Goal: Find contact information: Find contact information

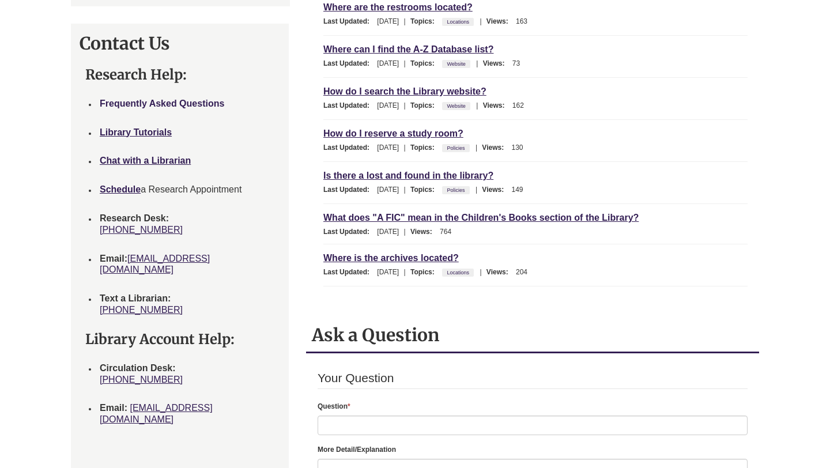
scroll to position [436, 0]
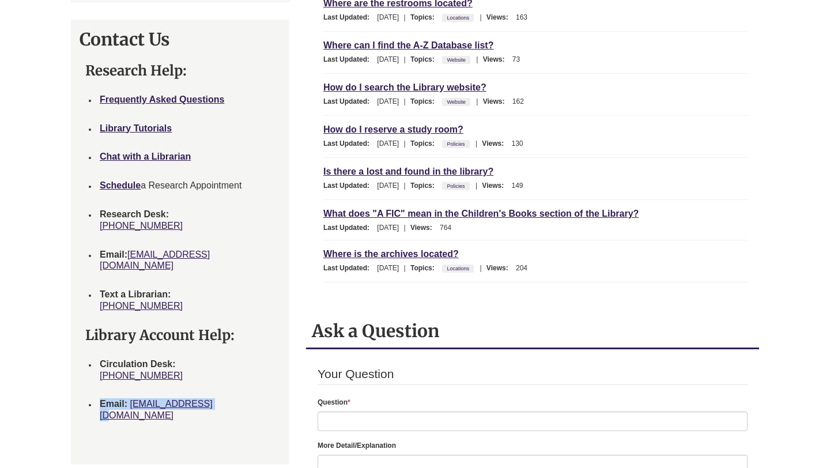
drag, startPoint x: 219, startPoint y: 395, endPoint x: 96, endPoint y: 397, distance: 122.7
click at [96, 397] on ul "Circulation Desk: [PHONE_NUMBER] Email: [EMAIL_ADDRESS][DOMAIN_NAME]" at bounding box center [179, 390] width 189 height 80
click at [104, 399] on strong "Email:" at bounding box center [114, 404] width 28 height 10
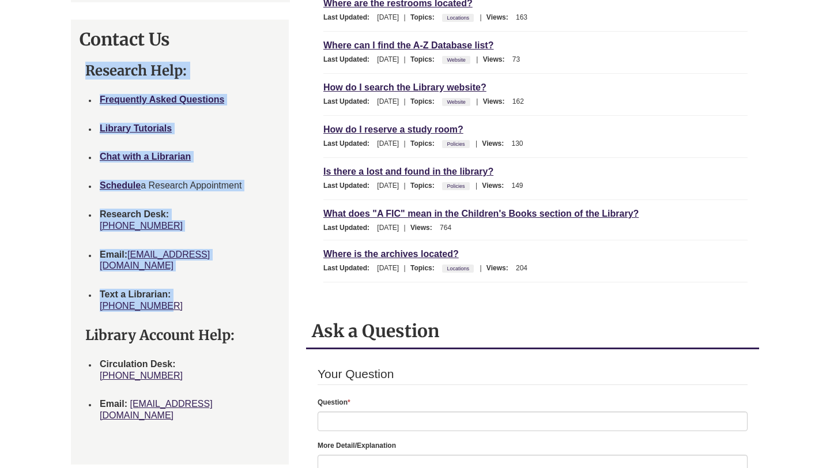
drag, startPoint x: 161, startPoint y: 292, endPoint x: 86, endPoint y: 281, distance: 75.1
click at [85, 279] on ul "Frequently Asked Questions Library Tutorials Chat with a Librarian Schedule a R…" at bounding box center [179, 202] width 189 height 235
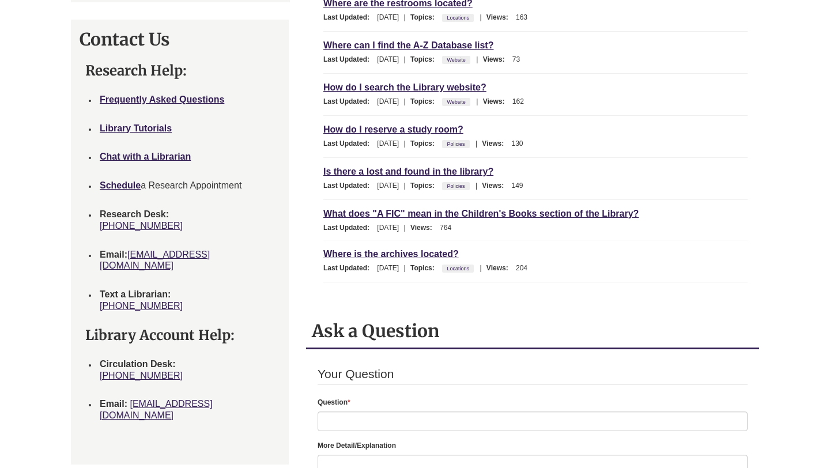
click at [199, 289] on h4 "Text a Librarian: [PHONE_NUMBER]" at bounding box center [186, 300] width 172 height 23
drag, startPoint x: 245, startPoint y: 182, endPoint x: 92, endPoint y: 190, distance: 153.5
click at [97, 190] on li "Schedule a Research Appointment" at bounding box center [185, 185] width 177 height 29
drag, startPoint x: 227, startPoint y: 251, endPoint x: 101, endPoint y: 256, distance: 126.3
click at [101, 255] on h4 "Email: [EMAIL_ADDRESS][DOMAIN_NAME]" at bounding box center [186, 260] width 172 height 23
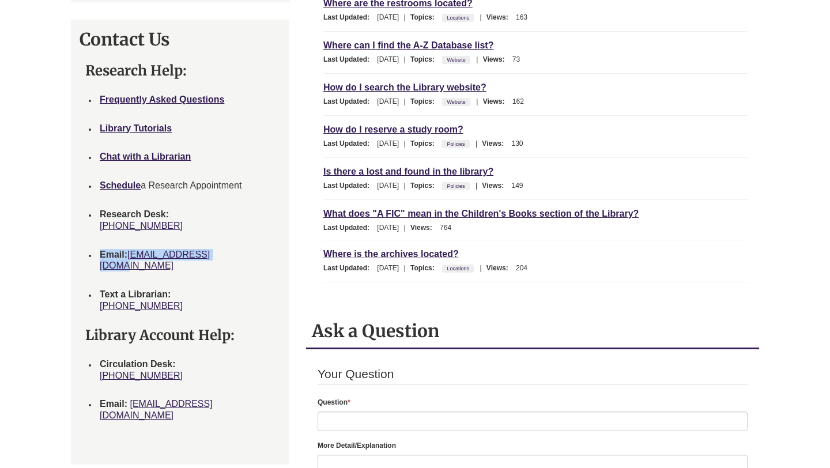
click at [114, 256] on strong "Email:" at bounding box center [114, 254] width 28 height 10
drag, startPoint x: 97, startPoint y: 254, endPoint x: 225, endPoint y: 258, distance: 128.5
click at [225, 258] on li "Email: [EMAIL_ADDRESS][DOMAIN_NAME]" at bounding box center [185, 260] width 177 height 40
copy span "Email: [EMAIL_ADDRESS][DOMAIN_NAME]"
click at [165, 289] on h4 "Text a Librarian: [PHONE_NUMBER]" at bounding box center [186, 300] width 172 height 23
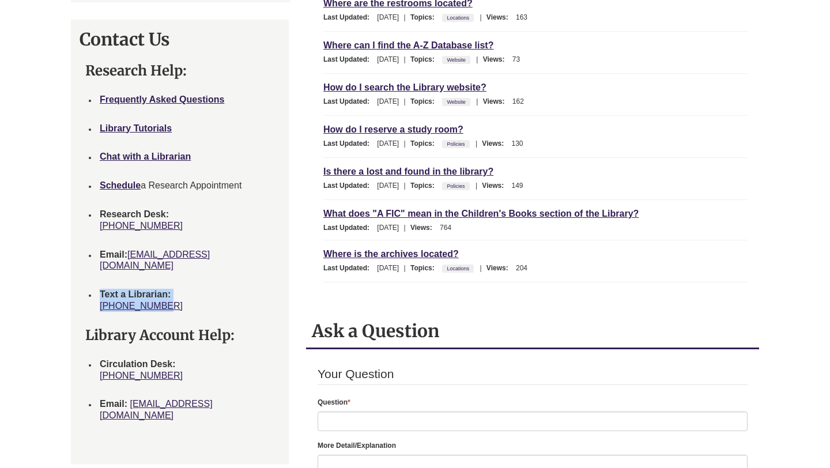
drag, startPoint x: 164, startPoint y: 292, endPoint x: 100, endPoint y: 288, distance: 64.1
click at [100, 289] on h4 "Text a Librarian: [PHONE_NUMBER]" at bounding box center [186, 300] width 172 height 23
copy span "Text a Librarian: [PHONE_NUMBER]"
drag, startPoint x: 246, startPoint y: 183, endPoint x: 210, endPoint y: 189, distance: 36.8
click at [209, 189] on h4 "Schedule a Research Appointment" at bounding box center [186, 186] width 172 height 12
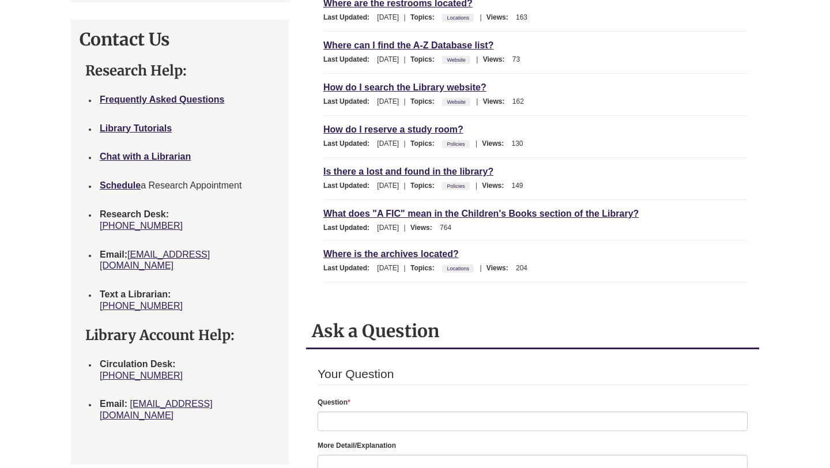
click at [205, 218] on h4 "Research Desk: [PHONE_NUMBER]" at bounding box center [186, 220] width 172 height 23
